Goal: Find specific page/section: Find specific page/section

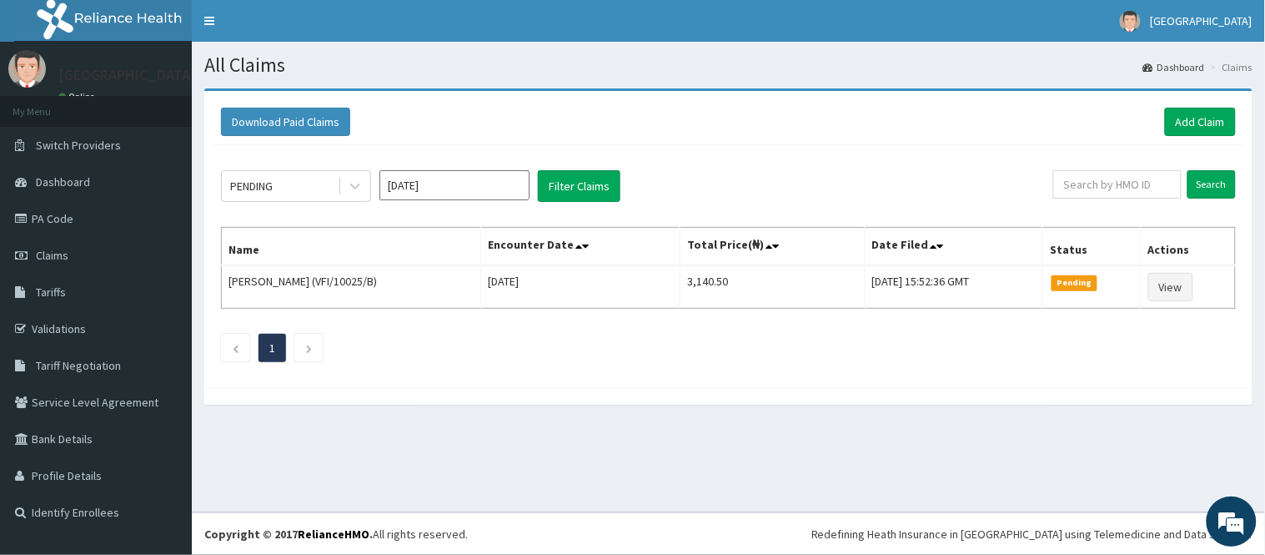
click at [73, 206] on link "PA Code" at bounding box center [96, 218] width 192 height 37
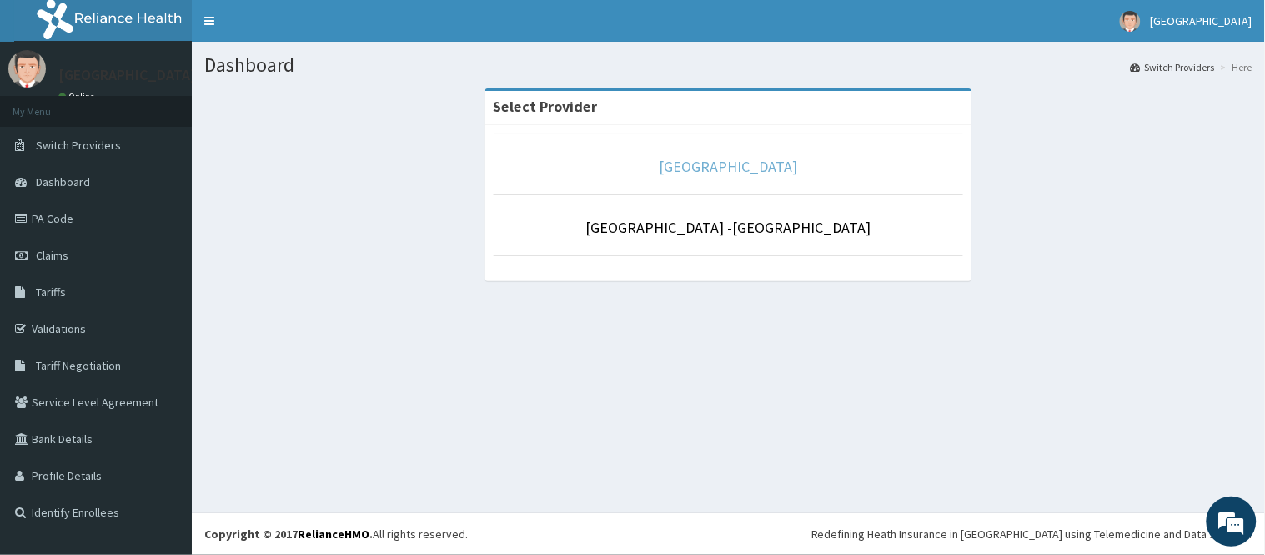
click at [731, 163] on link "[GEOGRAPHIC_DATA]" at bounding box center [729, 166] width 138 height 19
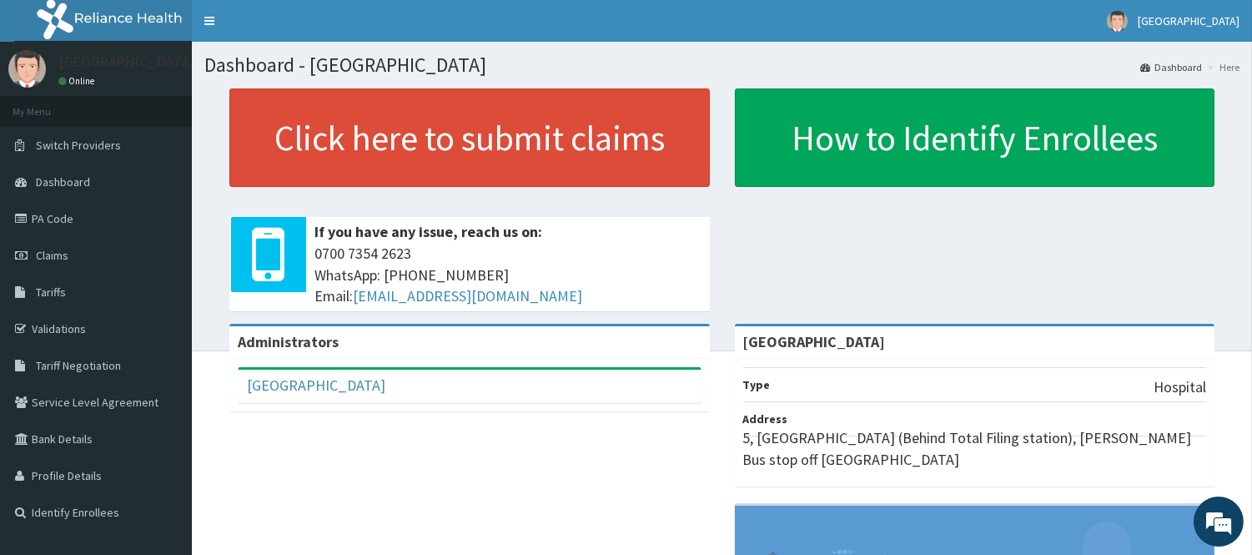
click at [30, 211] on link "PA Code" at bounding box center [96, 218] width 192 height 37
